Goal: Transaction & Acquisition: Download file/media

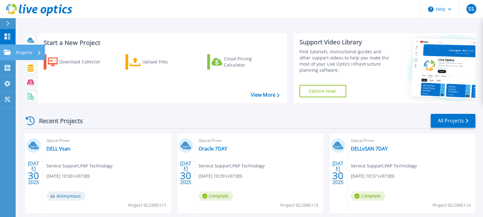
click at [25, 54] on p "Projects" at bounding box center [24, 53] width 16 height 16
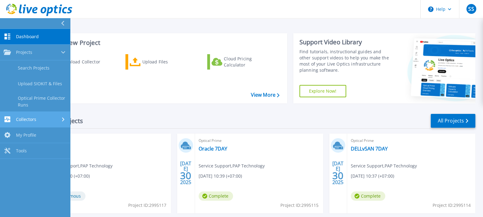
click at [41, 115] on link "Collectors Collectors" at bounding box center [35, 120] width 70 height 16
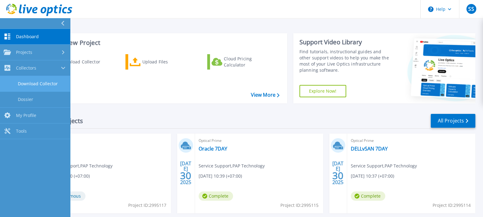
click at [38, 86] on link "Download Collector" at bounding box center [35, 84] width 70 height 16
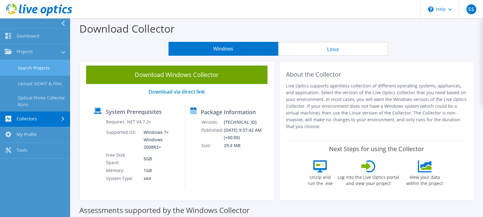
click at [38, 74] on link "Search Projects" at bounding box center [35, 68] width 70 height 16
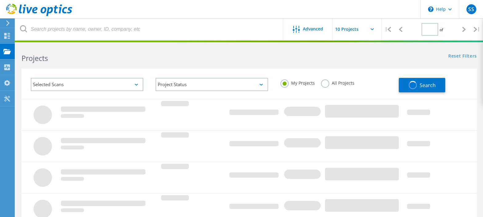
type input "1"
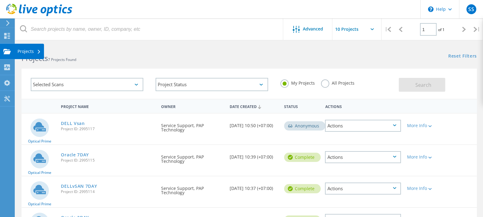
click at [34, 54] on div "Projects" at bounding box center [29, 51] width 30 height 15
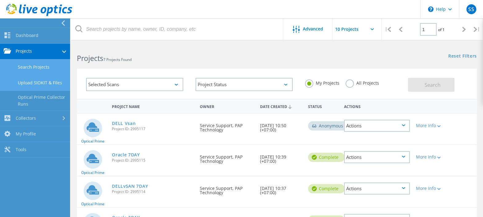
click at [44, 80] on link "Upload SIOKIT & Files" at bounding box center [35, 83] width 70 height 16
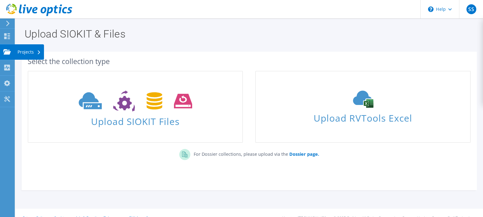
click at [26, 55] on div "Projects" at bounding box center [29, 51] width 30 height 15
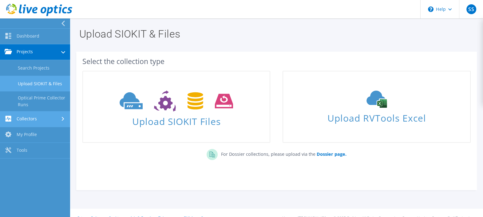
click at [37, 120] on link "Collectors" at bounding box center [35, 119] width 70 height 16
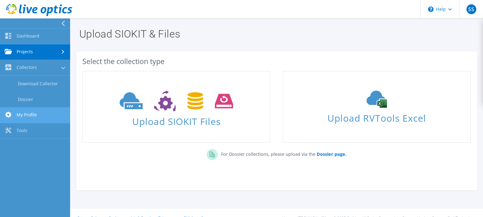
click at [28, 109] on link "My Profile" at bounding box center [35, 115] width 70 height 16
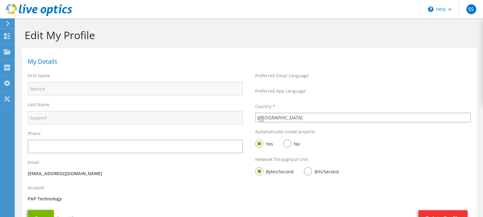
select select "210"
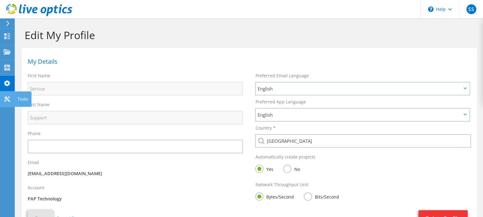
click at [9, 97] on icon at bounding box center [6, 99] width 7 height 6
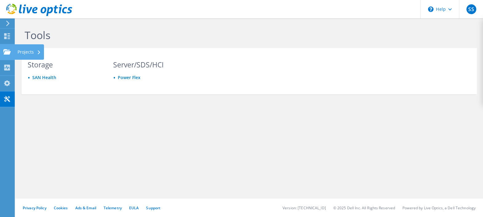
click at [16, 51] on div "Projects" at bounding box center [29, 51] width 30 height 15
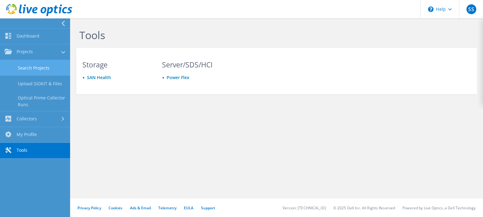
click at [26, 68] on link "Search Projects" at bounding box center [35, 68] width 70 height 16
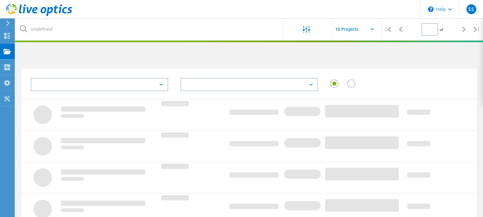
type input "1"
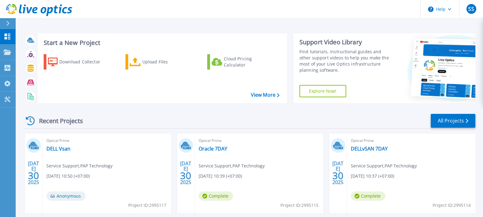
click at [176, 116] on div "Recent Projects All Projects" at bounding box center [250, 120] width 452 height 15
click at [464, 126] on link "All Projects" at bounding box center [453, 121] width 45 height 14
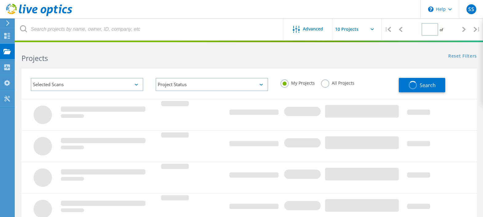
type input "1"
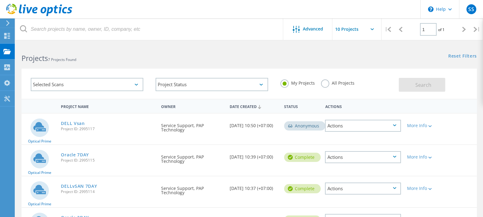
click at [138, 84] on div "Selected Scans" at bounding box center [87, 84] width 113 height 13
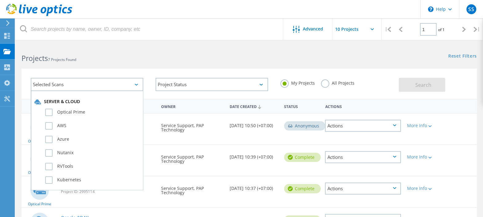
click at [169, 51] on div "Projects 7 Projects Found" at bounding box center [132, 53] width 234 height 16
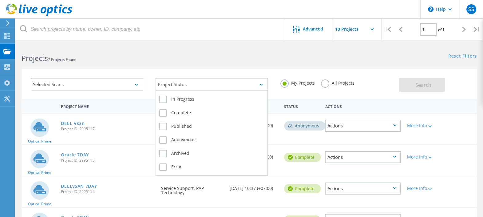
click at [258, 85] on div "Project Status" at bounding box center [212, 84] width 113 height 13
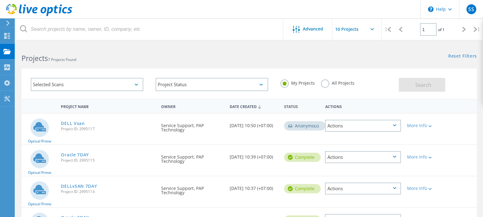
click at [256, 70] on div "Selected Scans Project Status In Progress Complete Published Anonymous Archived…" at bounding box center [250, 84] width 456 height 30
click at [302, 62] on div "Selected Scans Project Status In Progress Complete Published Anonymous Archived…" at bounding box center [249, 80] width 468 height 38
click at [225, 64] on div "Selected Scans Project Status In Progress Complete Published Anonymous Archived…" at bounding box center [249, 80] width 468 height 38
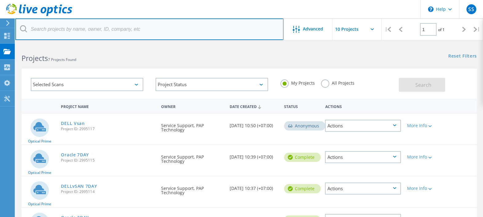
drag, startPoint x: 246, startPoint y: 34, endPoint x: 246, endPoint y: 40, distance: 5.8
click at [246, 34] on input "text" at bounding box center [149, 29] width 268 height 22
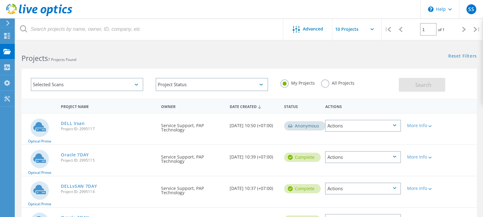
drag, startPoint x: 106, startPoint y: 53, endPoint x: 26, endPoint y: 70, distance: 82.4
click at [106, 53] on h2 "Projects 7 Projects Found" at bounding box center [133, 58] width 222 height 10
click at [0, 0] on div "Projects" at bounding box center [0, 0] width 0 height 0
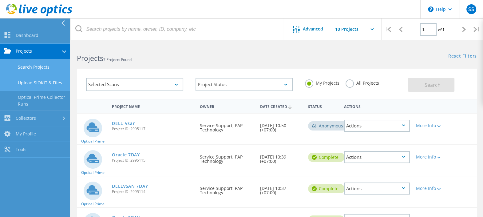
click at [42, 86] on link "Upload SIOKIT & Files" at bounding box center [35, 83] width 70 height 16
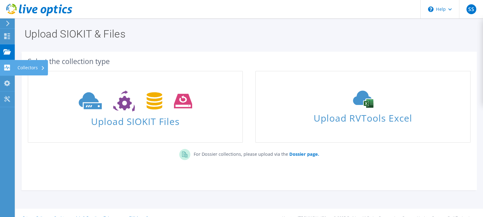
click at [7, 65] on use at bounding box center [7, 68] width 6 height 6
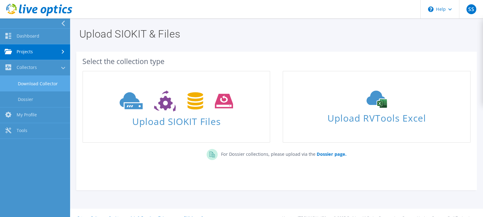
click at [36, 82] on link "Download Collector" at bounding box center [35, 84] width 70 height 16
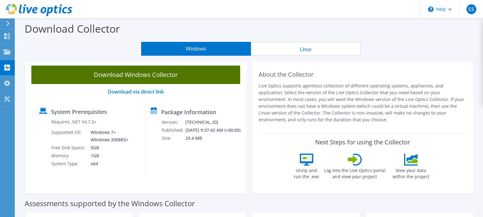
click at [151, 77] on link "Download Windows Collector" at bounding box center [135, 75] width 209 height 18
